Goal: Information Seeking & Learning: Learn about a topic

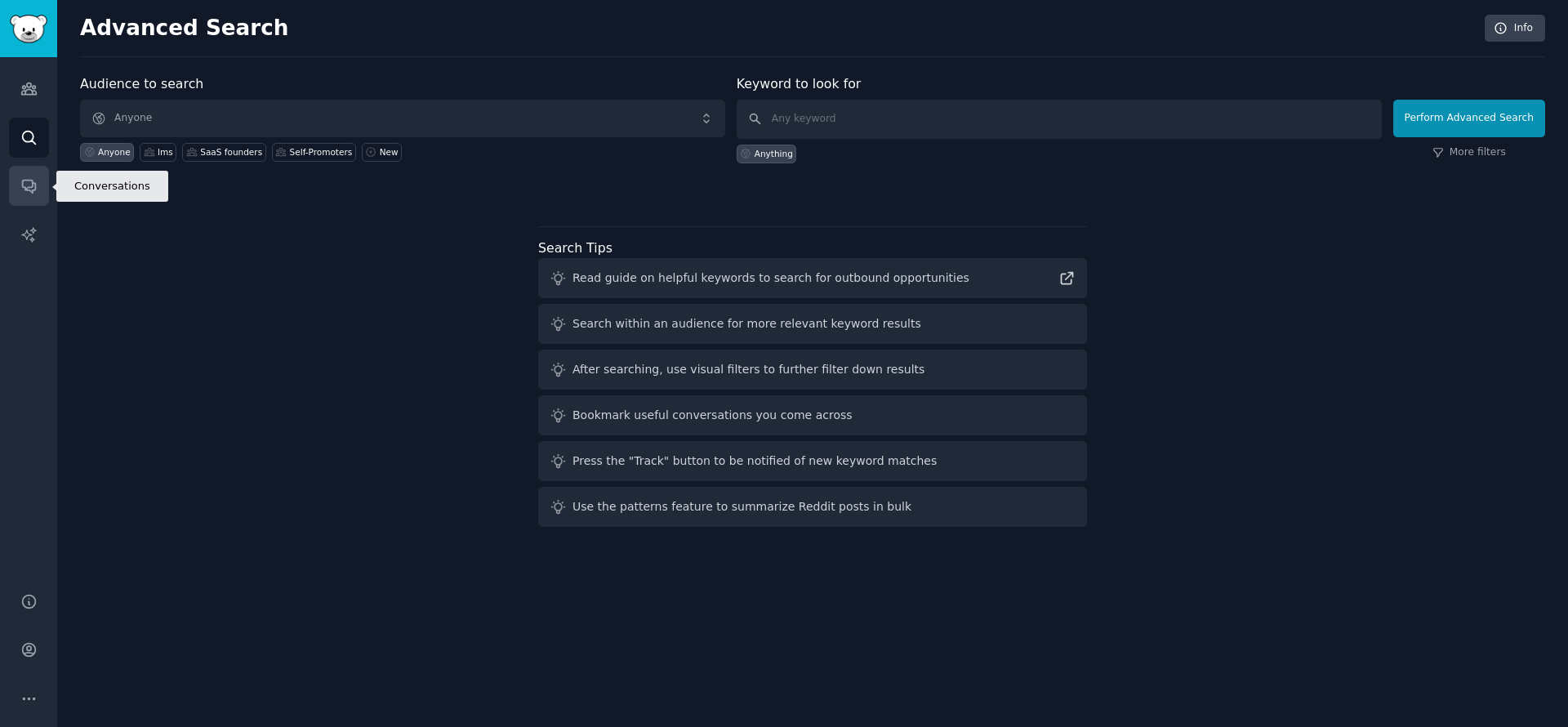
click at [37, 191] on link "Conversations" at bounding box center [29, 186] width 40 height 40
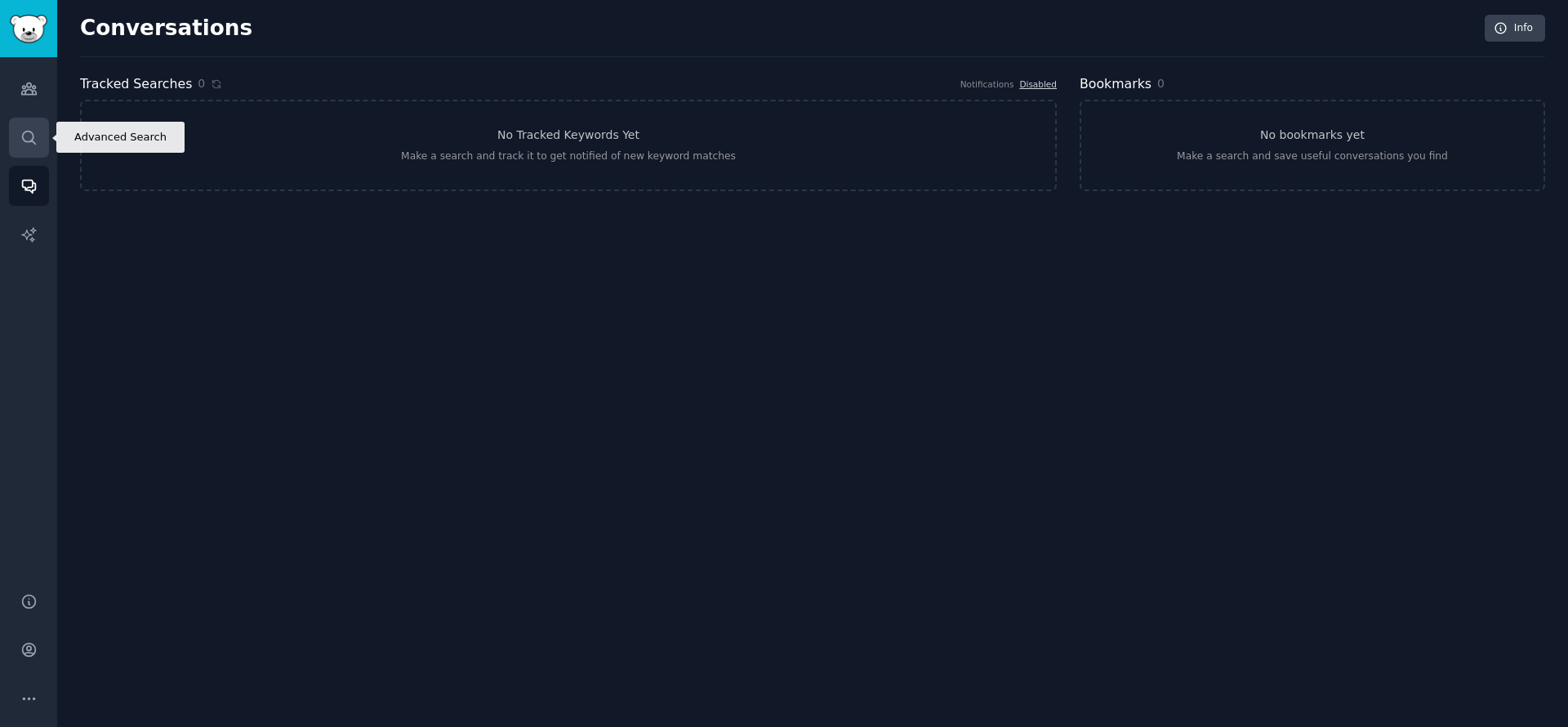
click at [28, 134] on icon "Sidebar" at bounding box center [29, 137] width 17 height 17
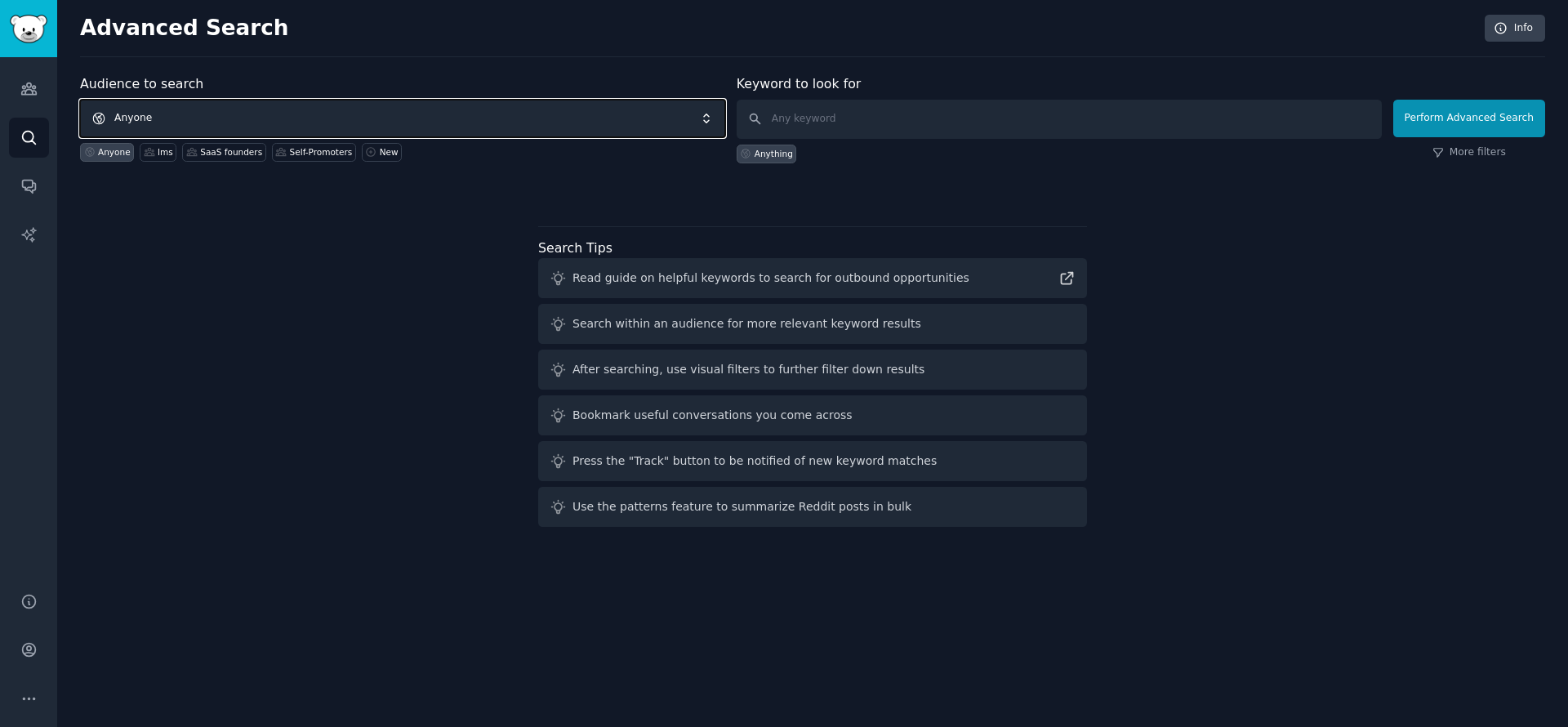
click at [264, 101] on span "Anyone" at bounding box center [402, 119] width 645 height 38
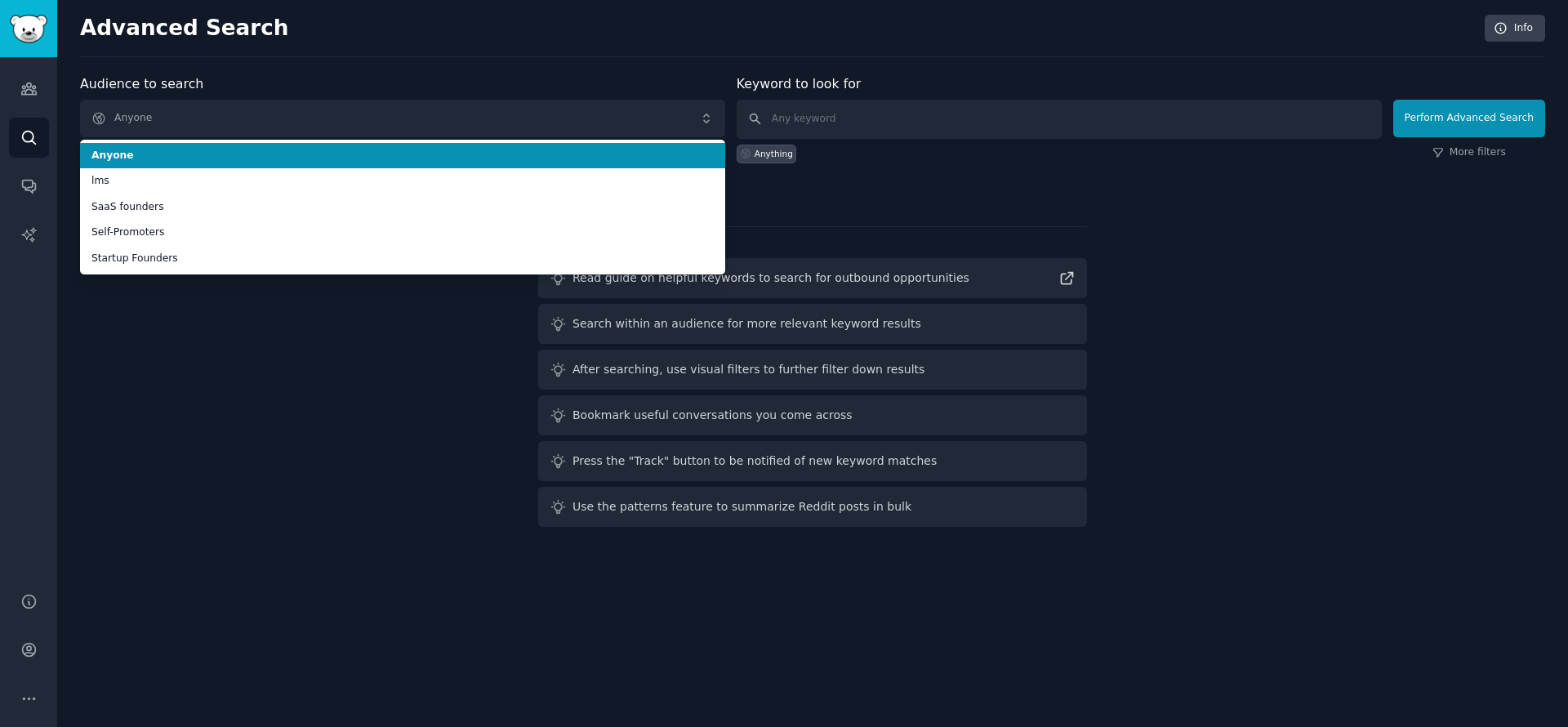
click at [577, 47] on div "Advanced Search Info" at bounding box center [812, 36] width 1465 height 42
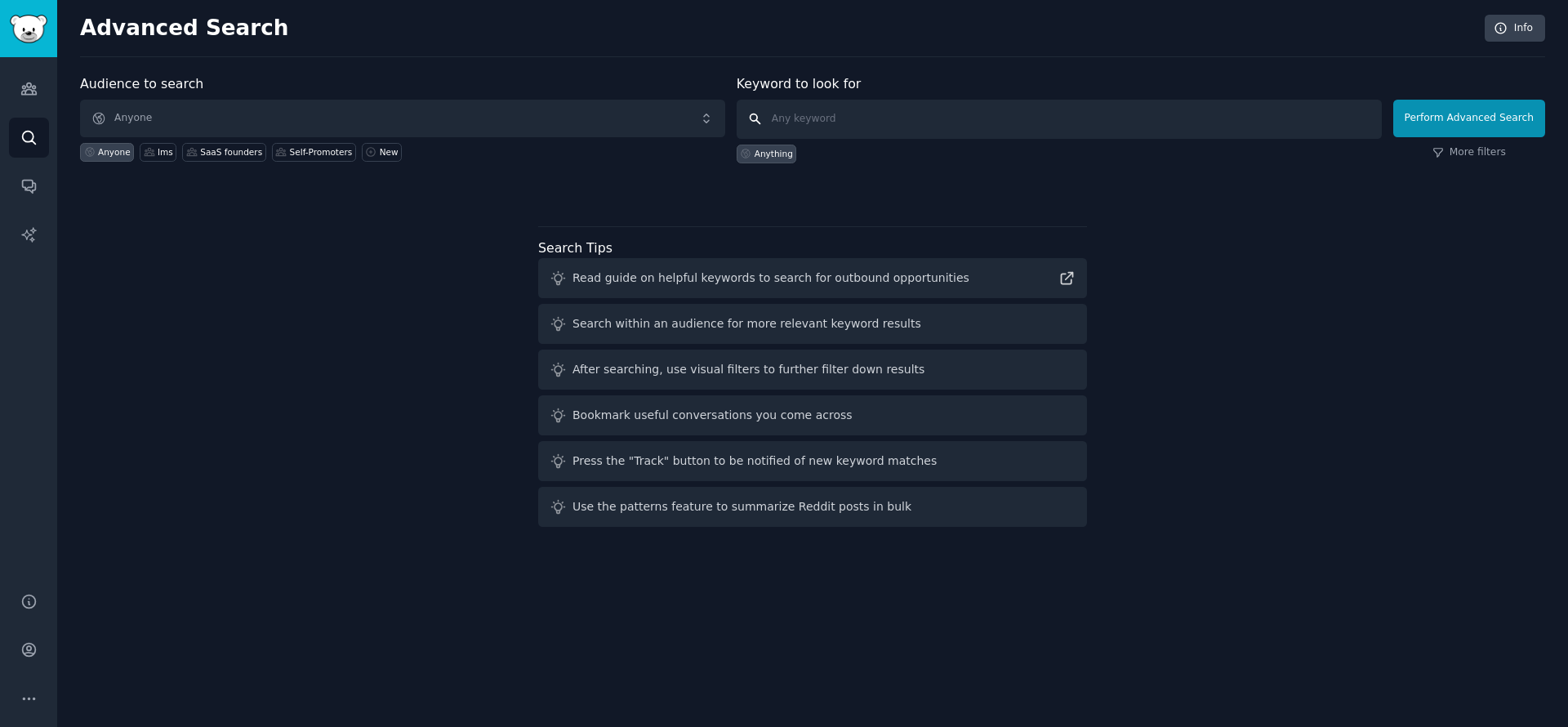
click at [828, 127] on input "text" at bounding box center [1059, 120] width 645 height 40
type input "sana learn"
click button "Perform Advanced Search" at bounding box center [1469, 119] width 152 height 38
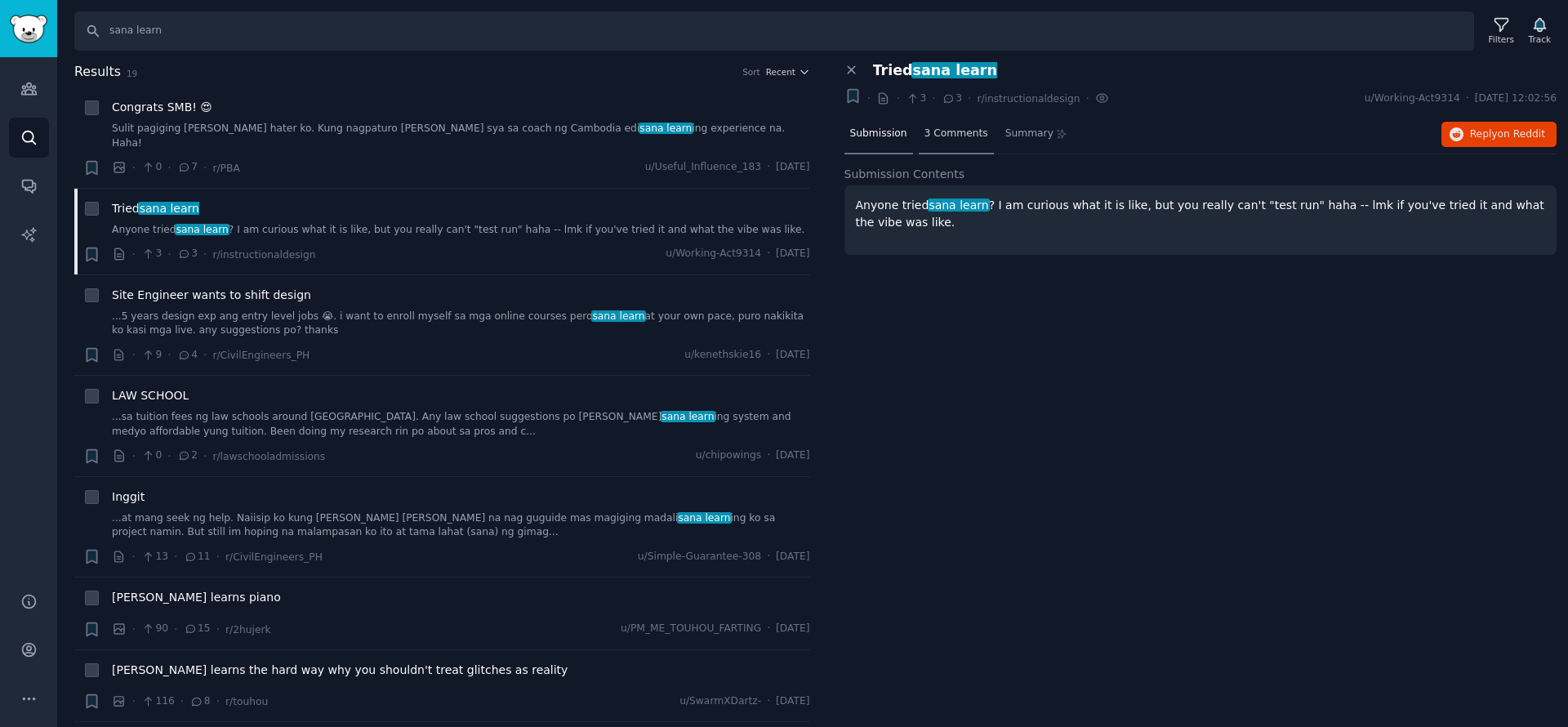
click at [972, 151] on div "3 Comments" at bounding box center [956, 135] width 75 height 40
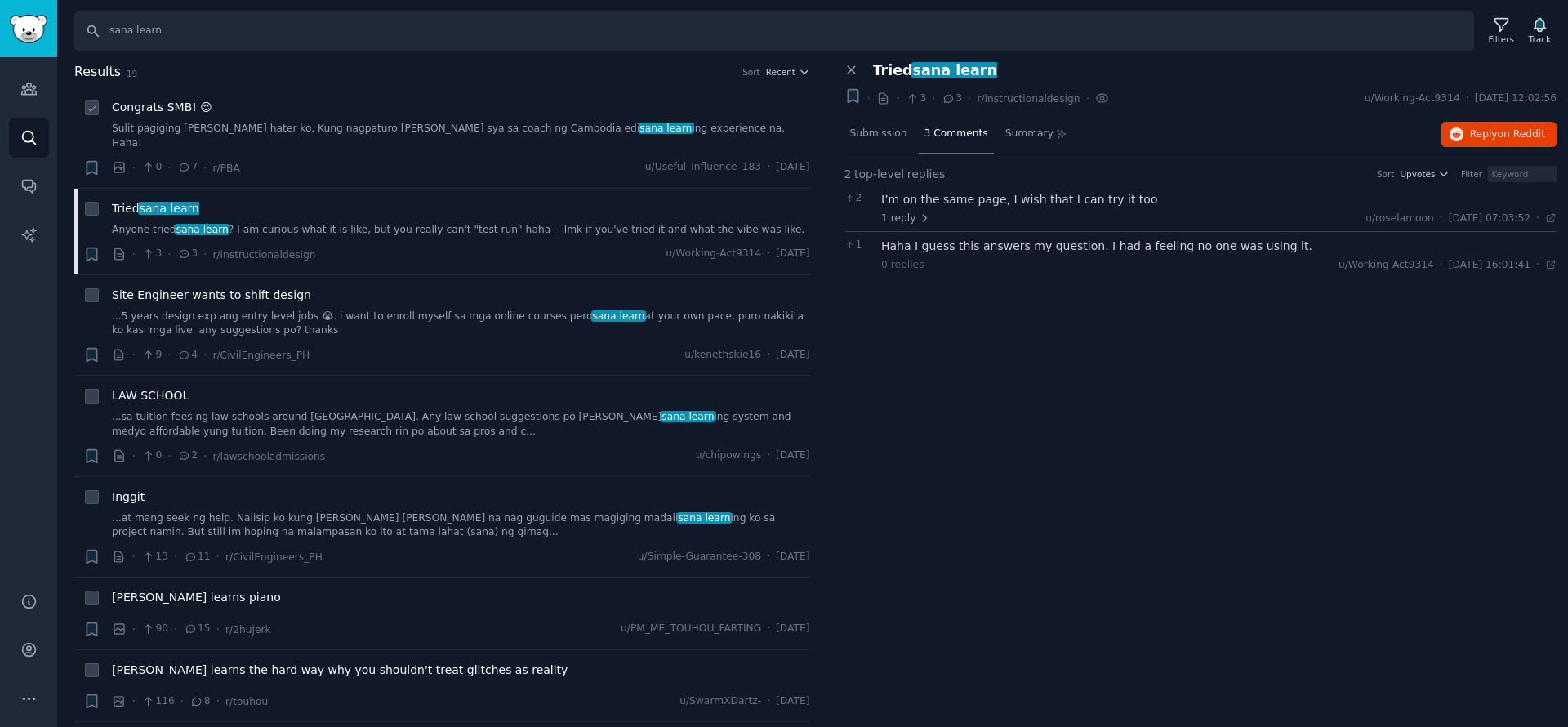
click at [379, 131] on link "Sulit pagiging [PERSON_NAME] hater ko. Kung nagpaturo [PERSON_NAME] sya sa coac…" at bounding box center [461, 136] width 698 height 28
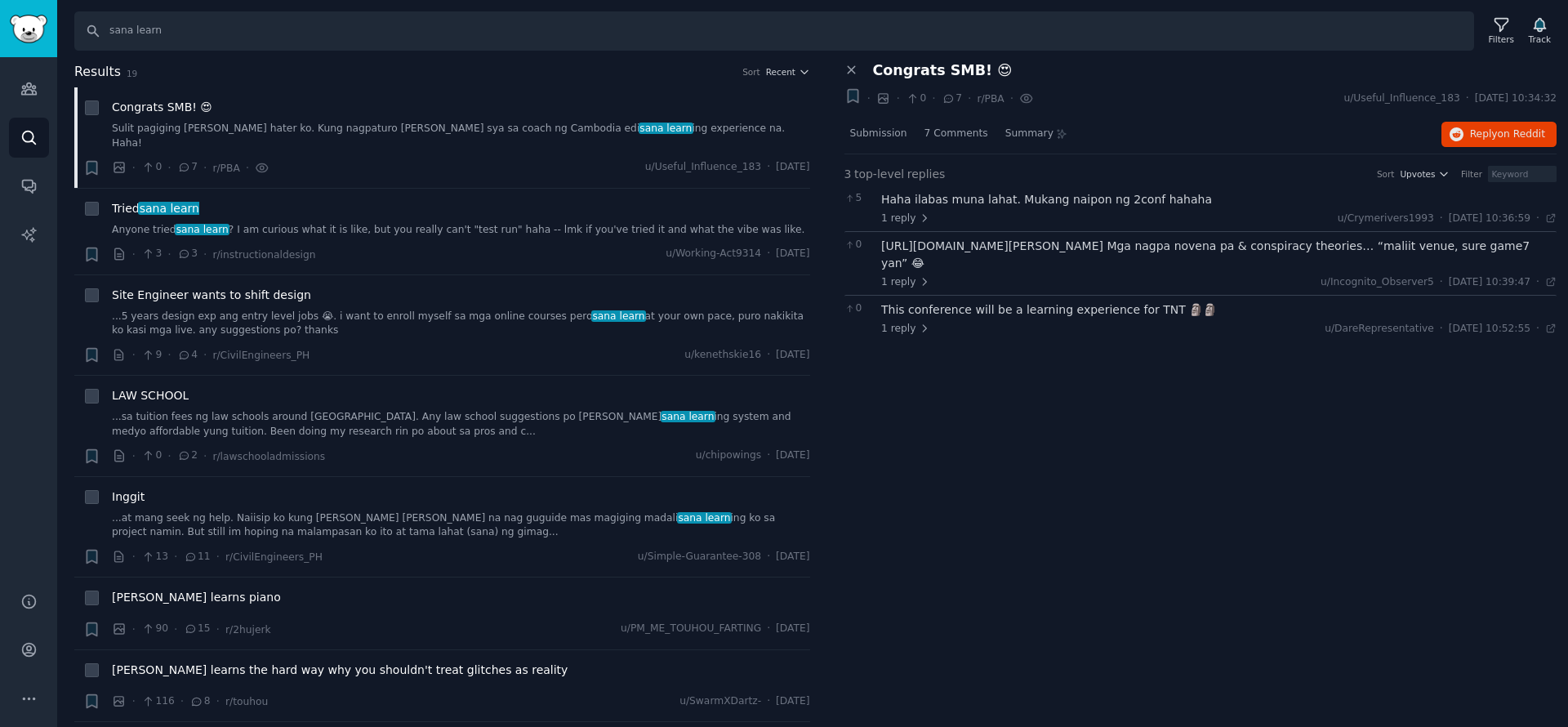
click at [1001, 249] on div "[URL][DOMAIN_NAME][PERSON_NAME] Mga nagpa novena pa & conspiracy theories… “mal…" at bounding box center [1218, 254] width 676 height 34
drag, startPoint x: 883, startPoint y: 246, endPoint x: 1352, endPoint y: 261, distance: 469.2
click at [1352, 261] on div "[URL][DOMAIN_NAME][PERSON_NAME] Mga nagpa novena pa & conspiracy theories… “mal…" at bounding box center [1218, 254] width 676 height 34
copy div "[URL][DOMAIN_NAME][PERSON_NAME]"
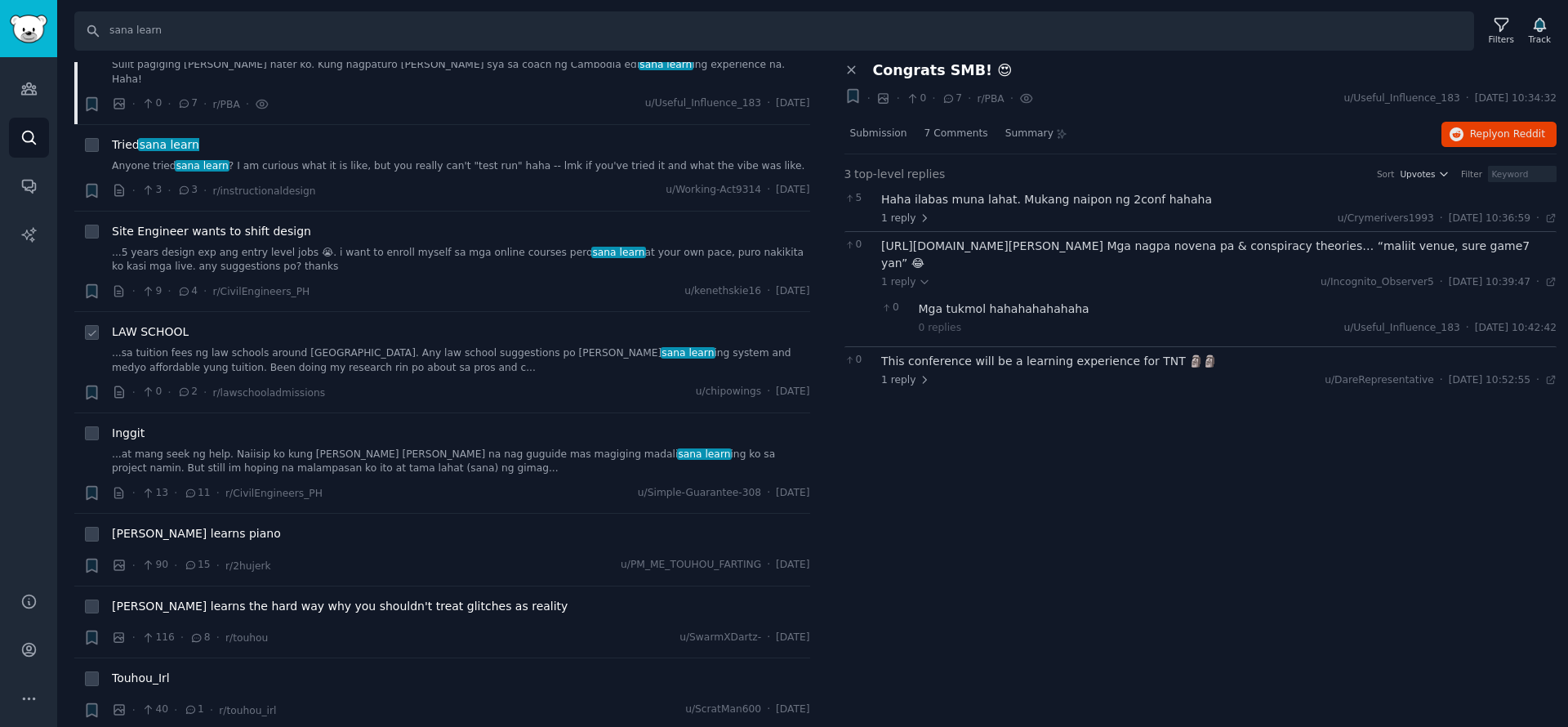
scroll to position [104, 0]
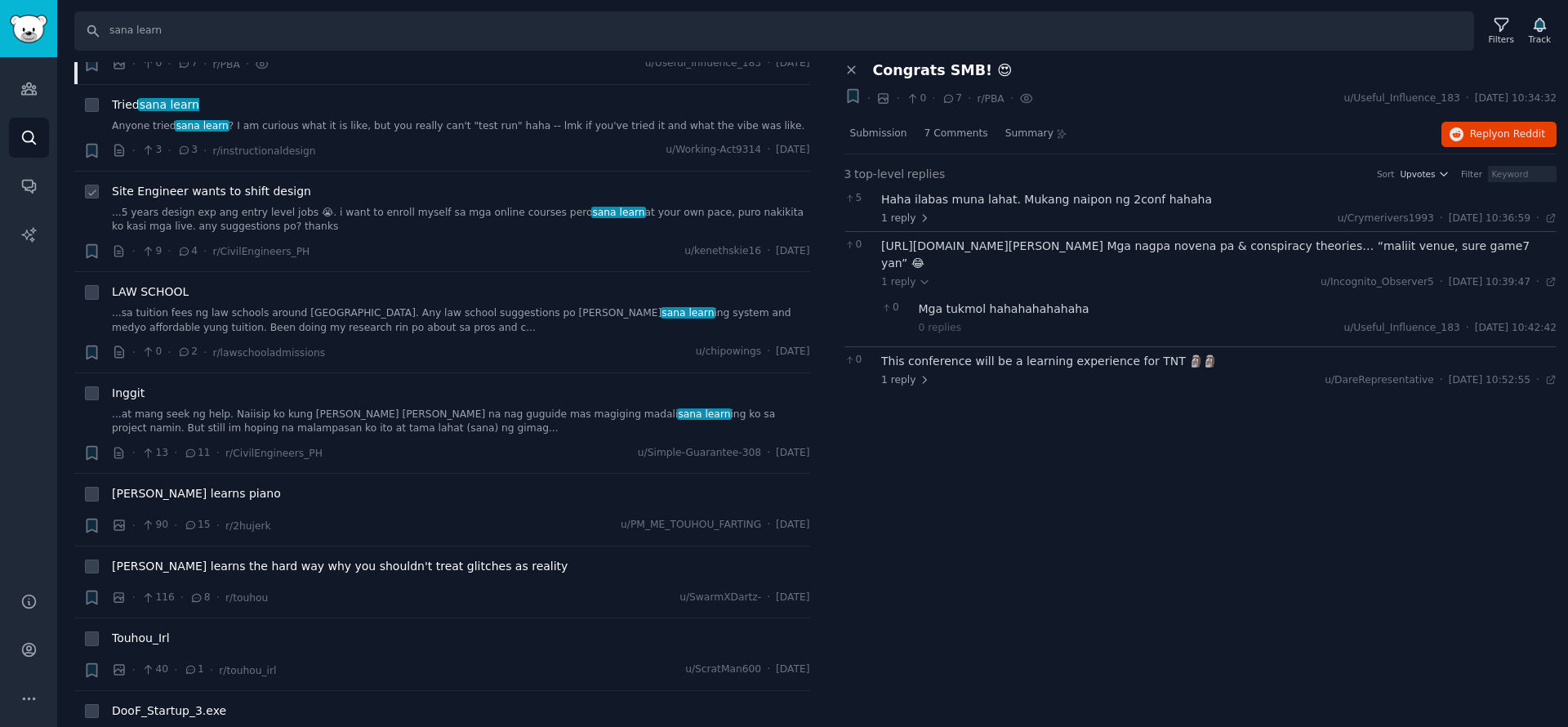
click at [257, 183] on span "Site Engineer wants to shift design" at bounding box center [212, 191] width 200 height 17
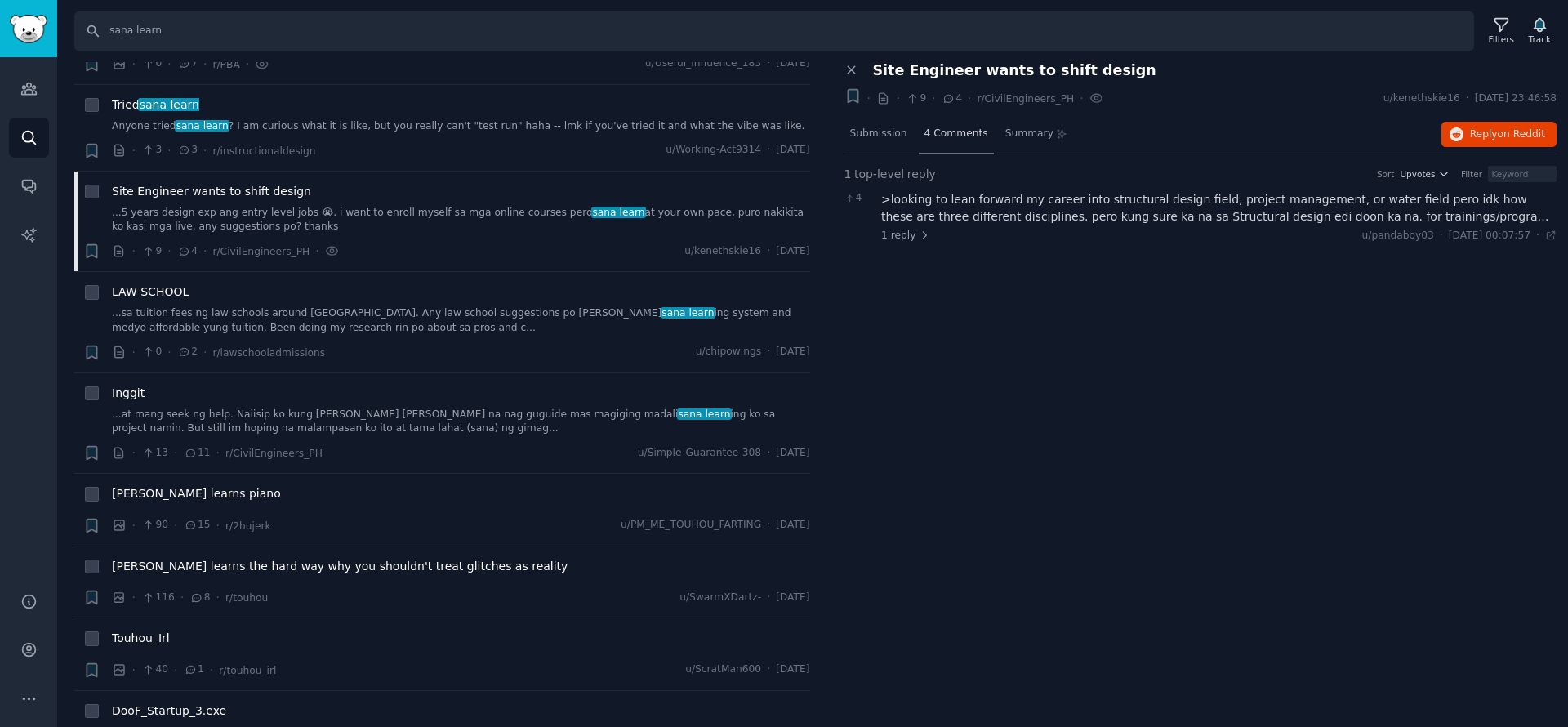
click at [951, 133] on span "4 Comments" at bounding box center [956, 134] width 64 height 15
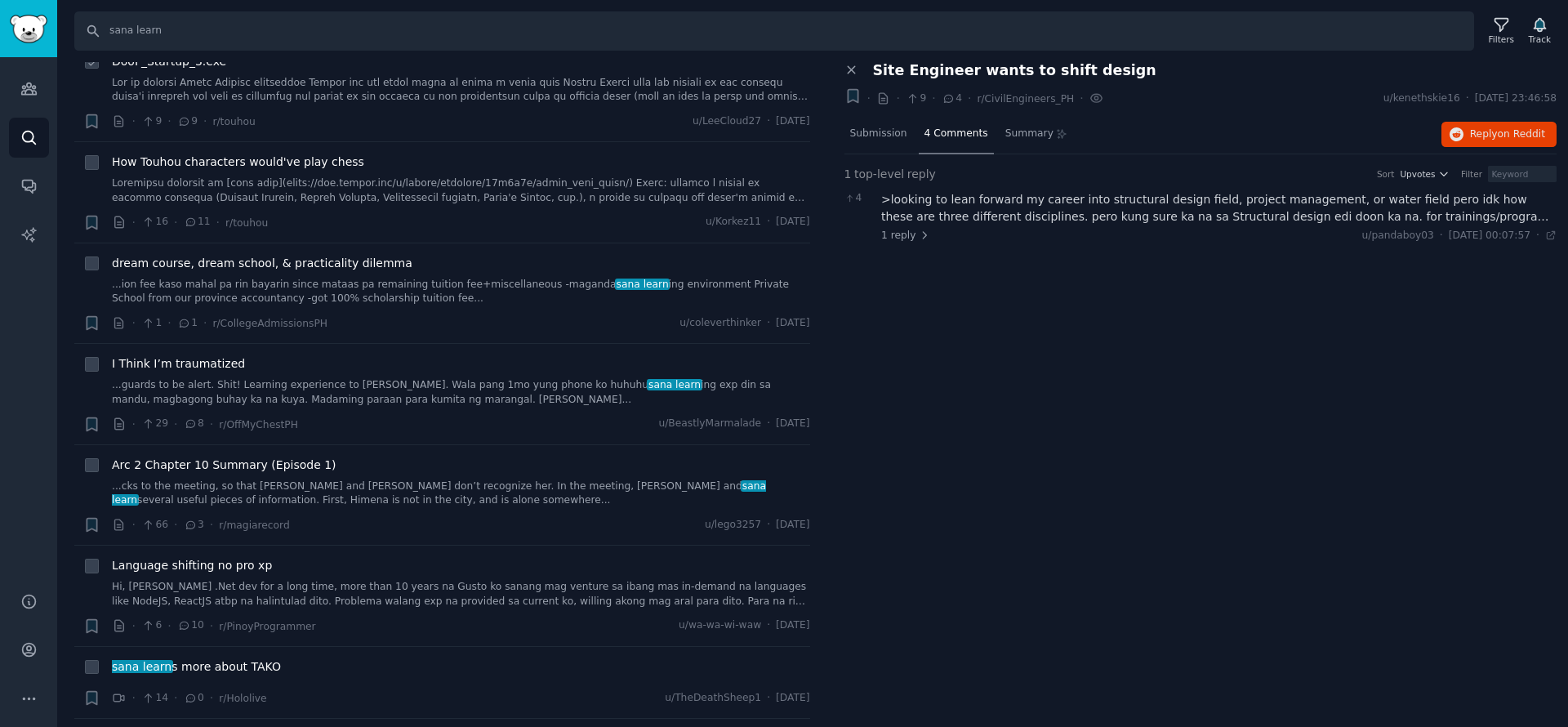
scroll to position [999, 0]
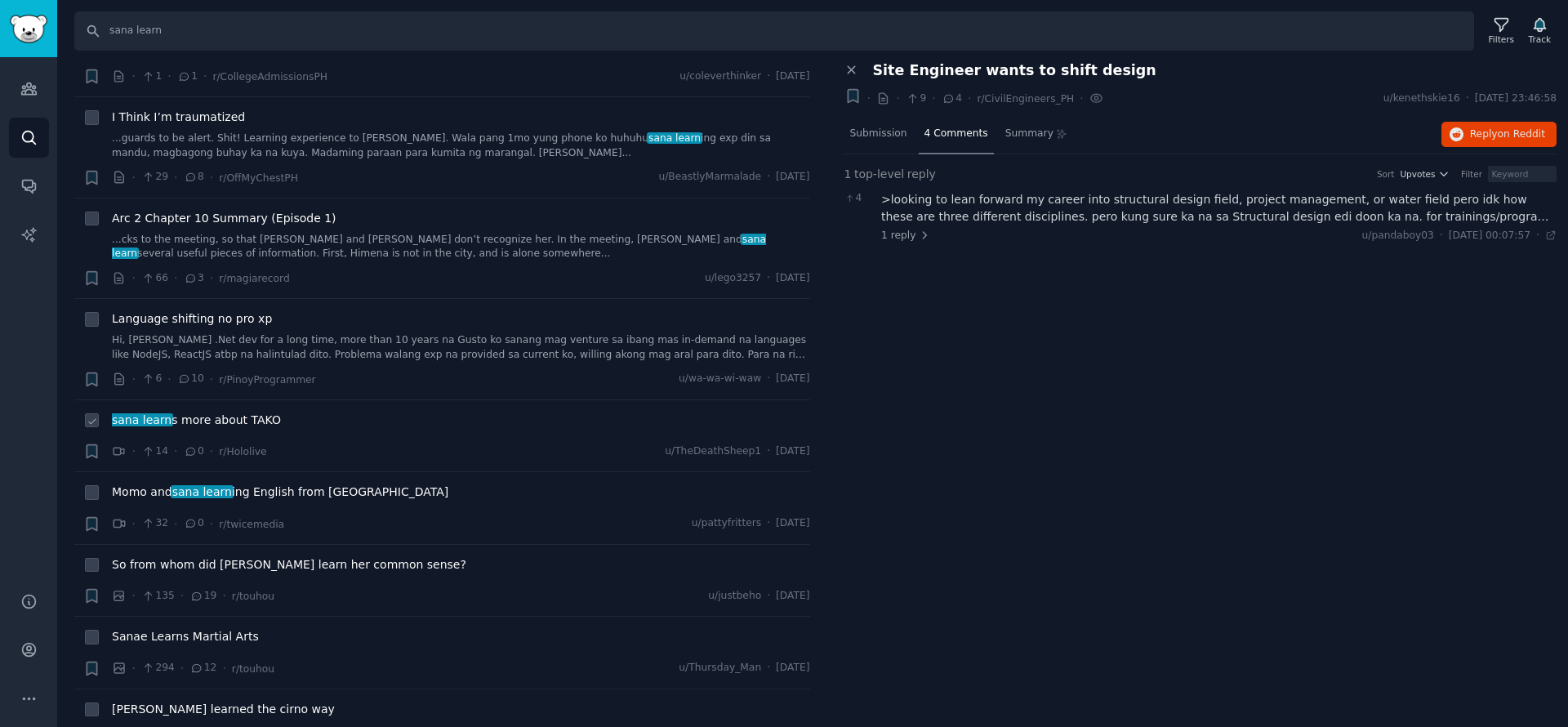
click at [222, 412] on span "[PERSON_NAME] learn s more about TAKO" at bounding box center [196, 420] width 169 height 17
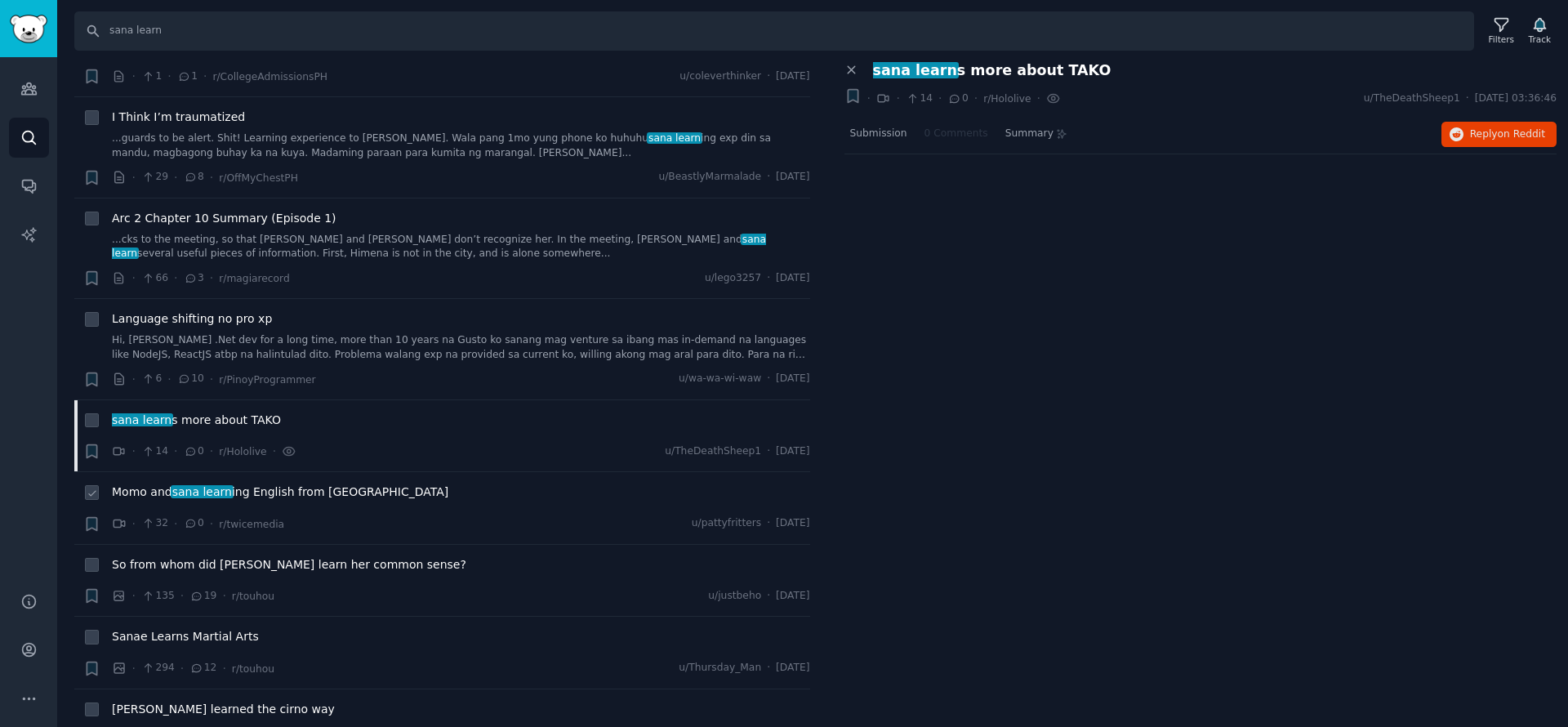
click at [315, 483] on span "Momo and [PERSON_NAME] learn ing English from [GEOGRAPHIC_DATA]" at bounding box center [280, 492] width 336 height 17
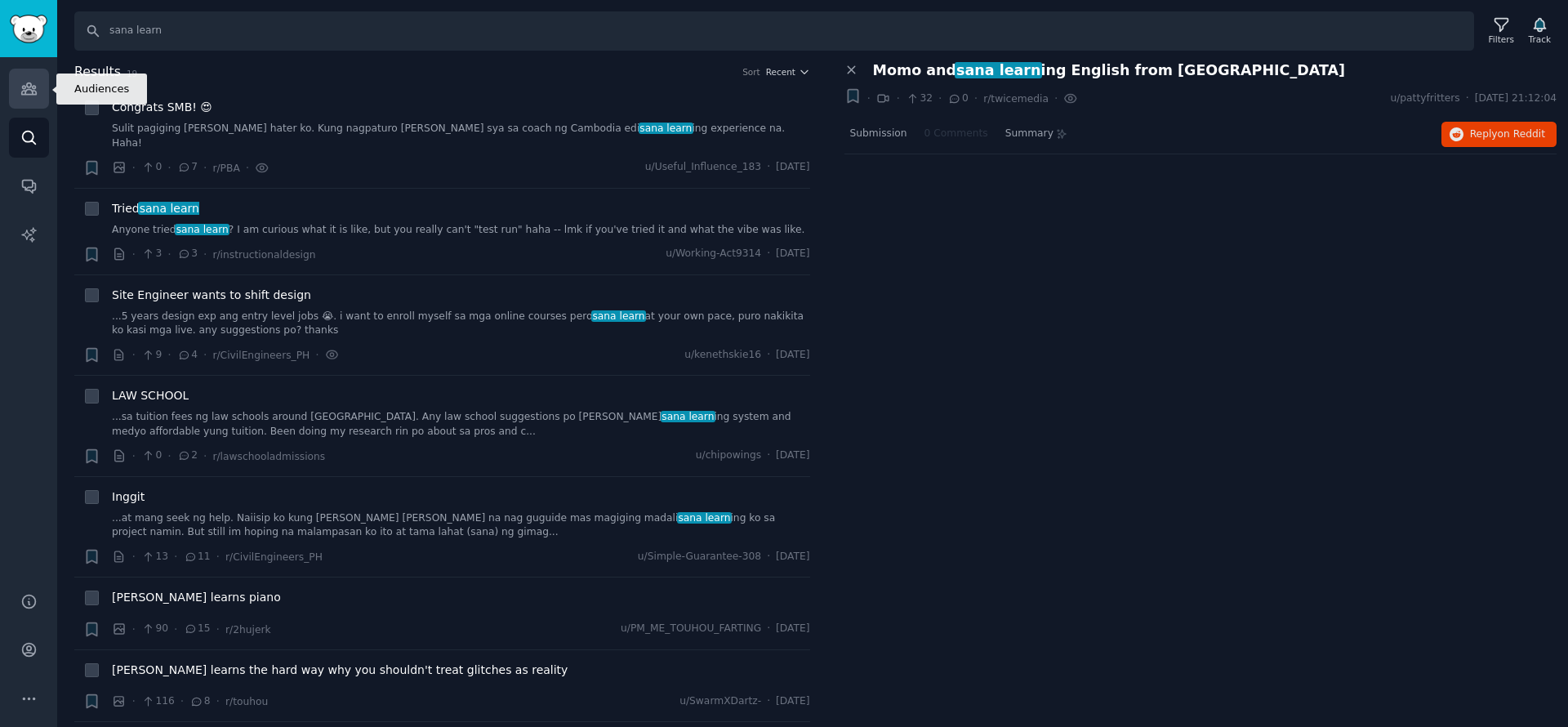
click at [34, 90] on icon "Sidebar" at bounding box center [29, 89] width 15 height 11
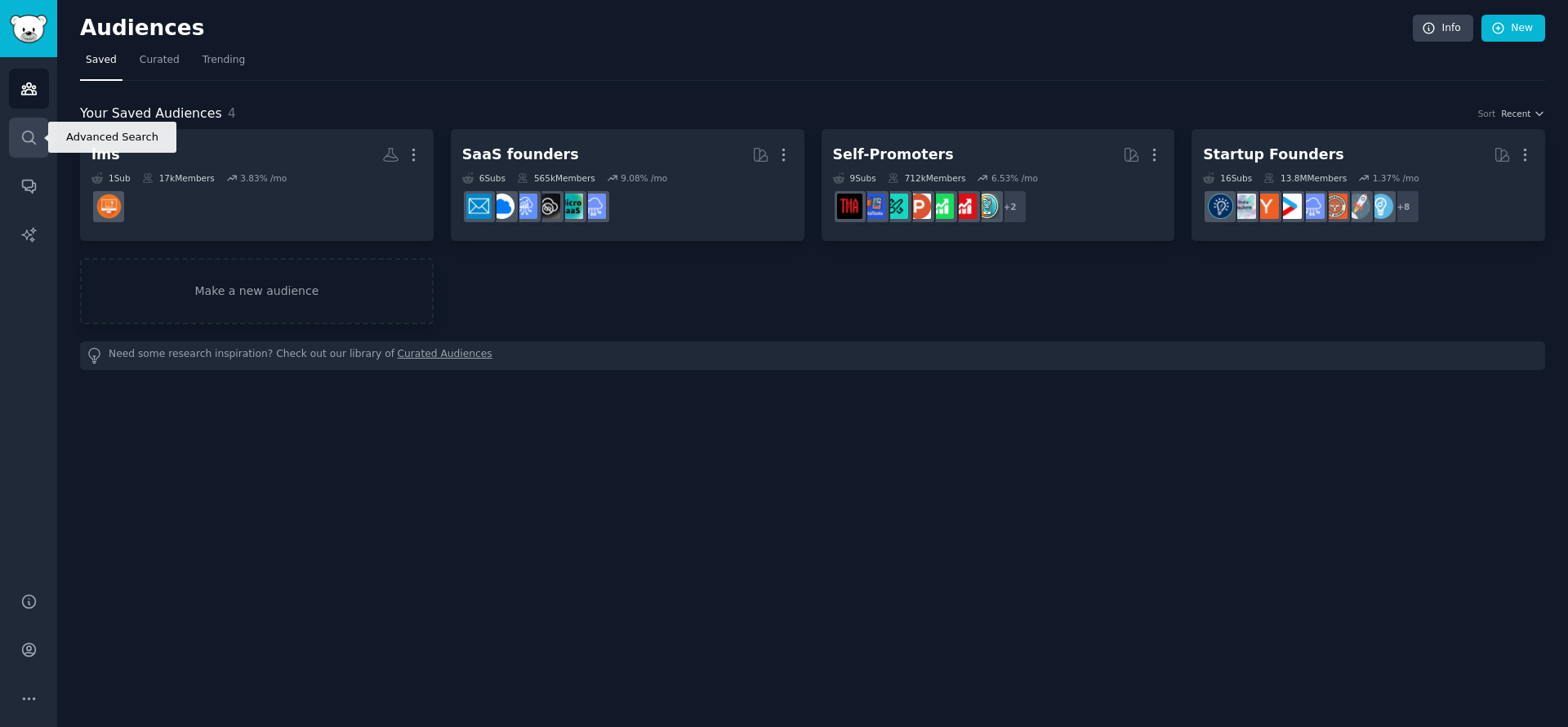
click at [39, 139] on link "Search" at bounding box center [29, 137] width 40 height 40
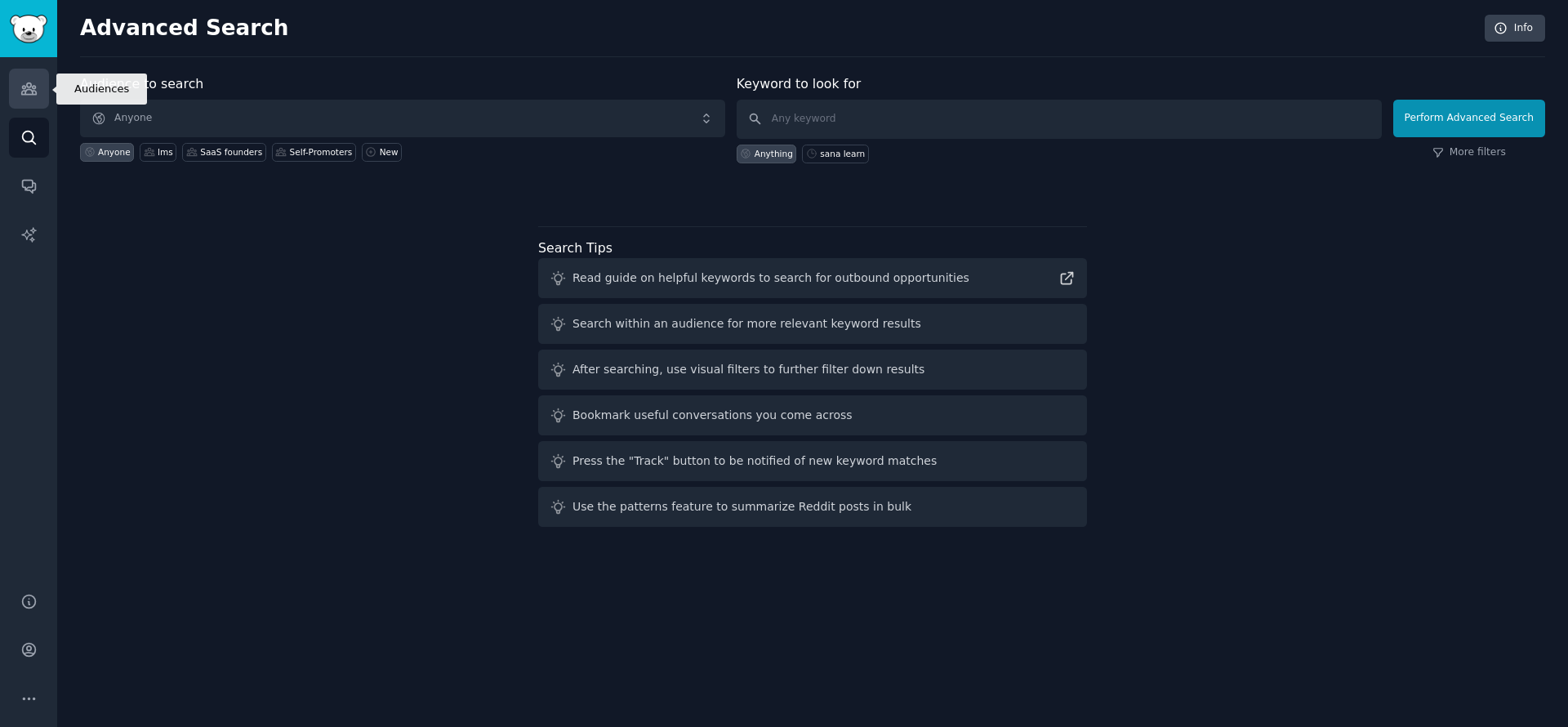
click at [17, 82] on link "Audiences" at bounding box center [29, 89] width 40 height 40
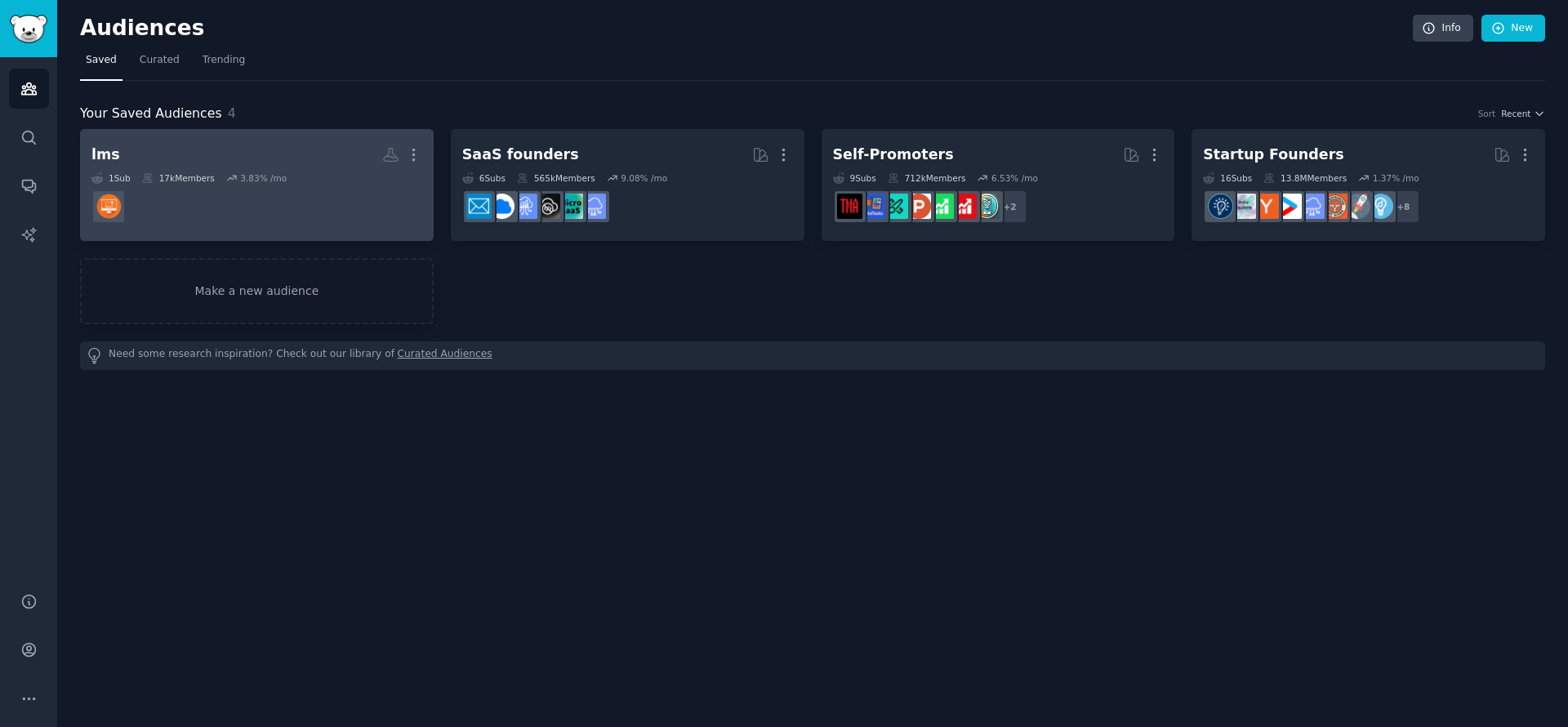
click at [171, 219] on dd at bounding box center [256, 206] width 331 height 46
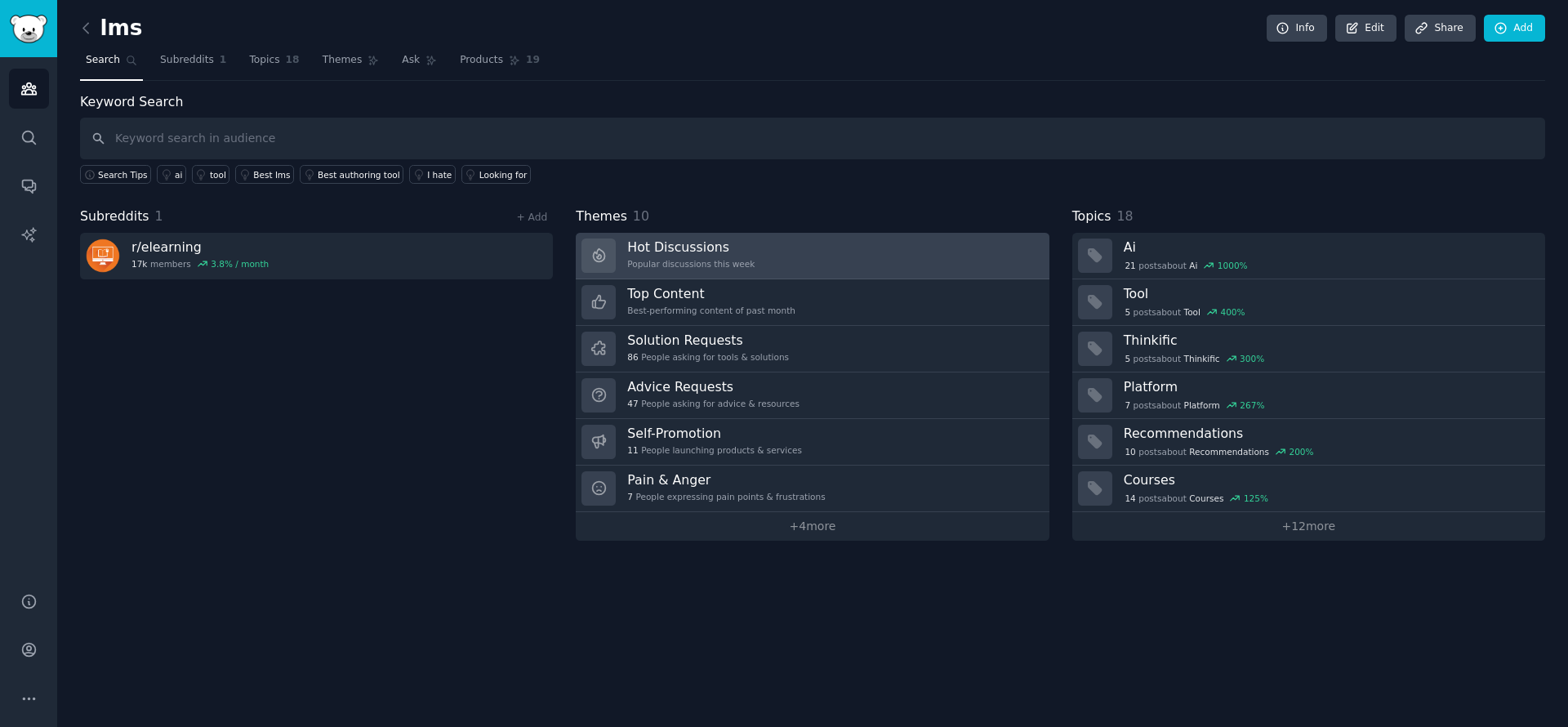
click at [824, 257] on link "Hot Discussions Popular discussions this week" at bounding box center [812, 255] width 473 height 46
